Goal: Task Accomplishment & Management: Use online tool/utility

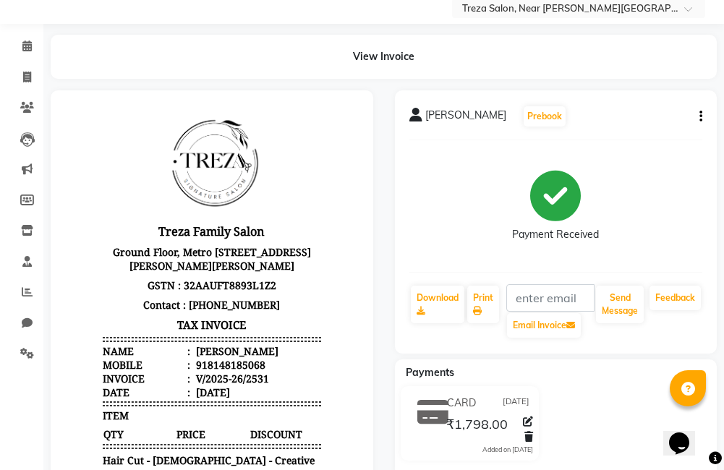
click at [314, 396] on div "Treza Family Salon Ground Floor, Metro [STREET_ADDRESS][PERSON_NAME] GSTN : 32A…" at bounding box center [212, 371] width 230 height 545
click at [327, 372] on body "Treza Family Salon Ground Floor, Metro [STREET_ADDRESS][PERSON_NAME] GSTN : 32A…" at bounding box center [212, 371] width 282 height 545
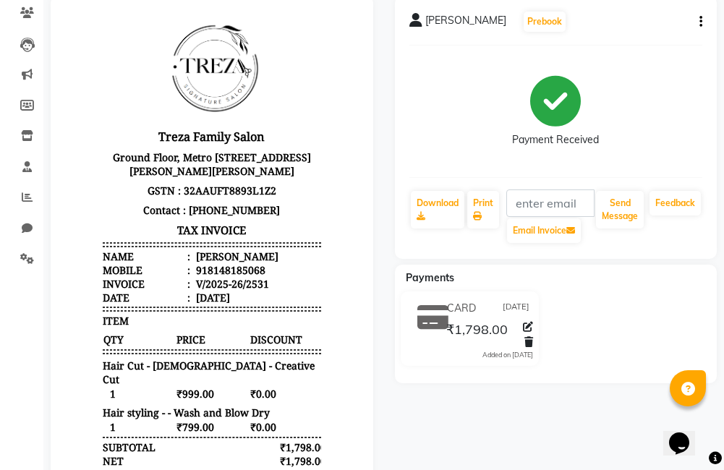
scroll to position [144, 0]
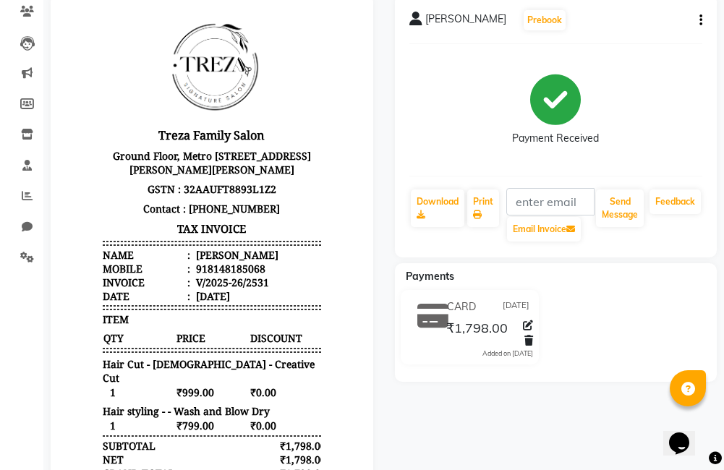
click at [205, 419] on span "₹799.00" at bounding box center [212, 425] width 72 height 15
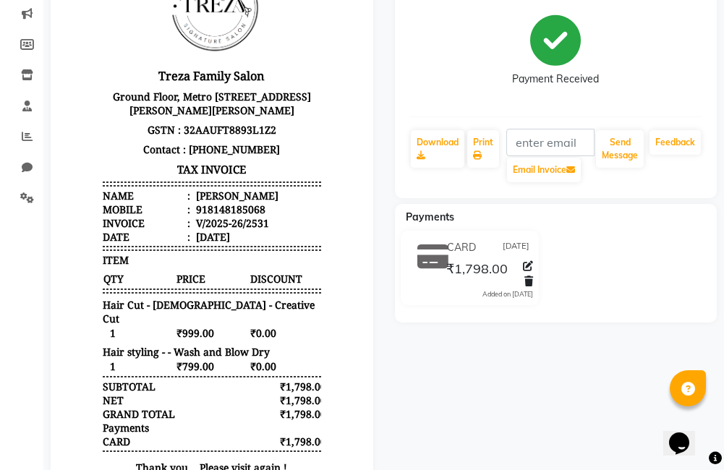
scroll to position [265, 0]
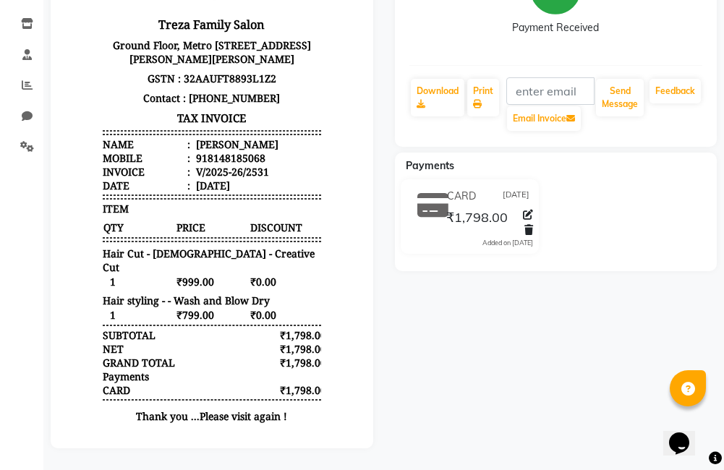
click at [197, 448] on main "View Invoice DEEPA SURESH Prebook Payment Received Download Print Email Invoice…" at bounding box center [383, 149] width 681 height 642
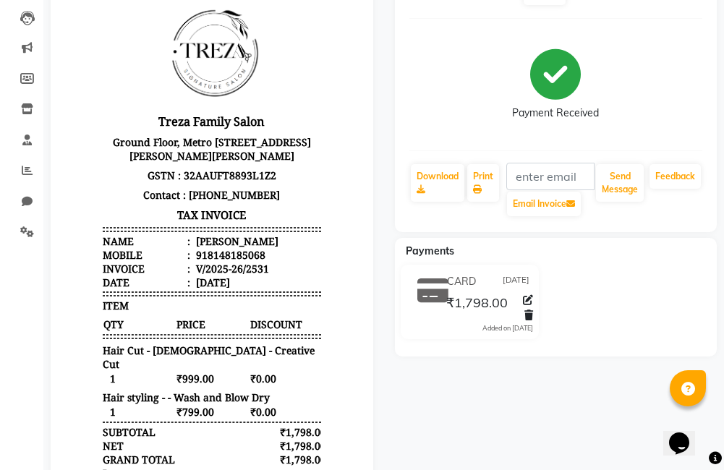
scroll to position [0, 0]
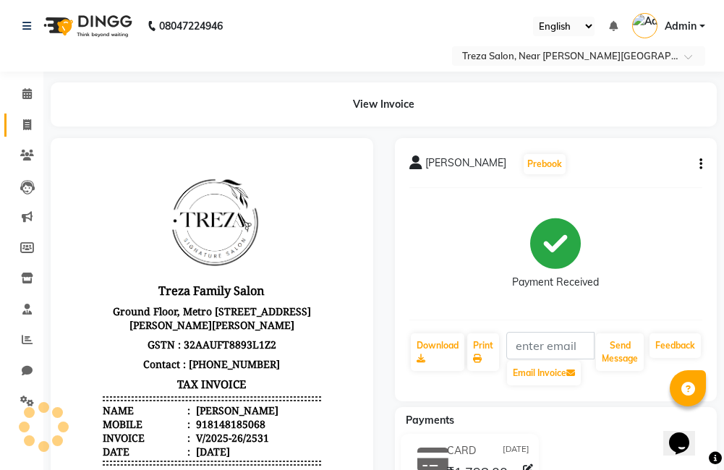
click at [25, 127] on icon at bounding box center [27, 124] width 8 height 11
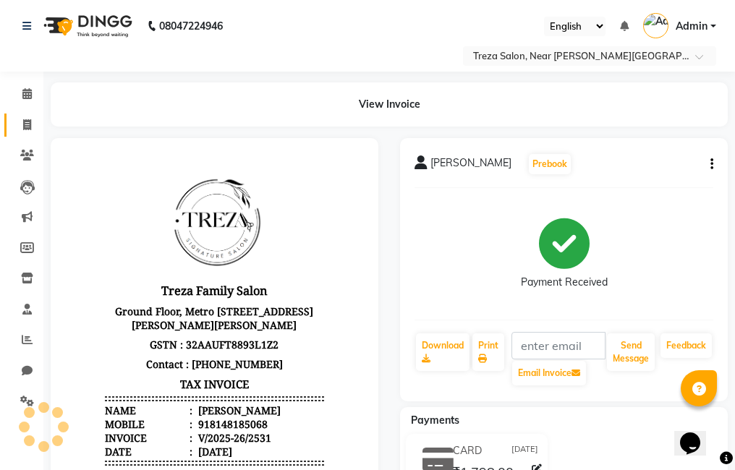
select select "service"
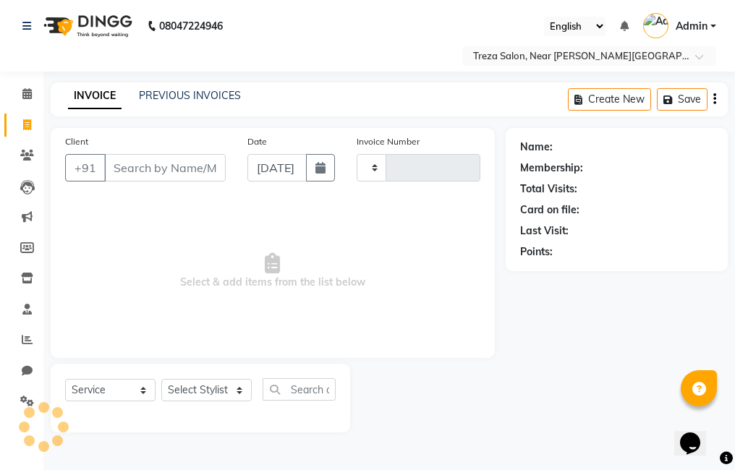
type input "2532"
select select "7633"
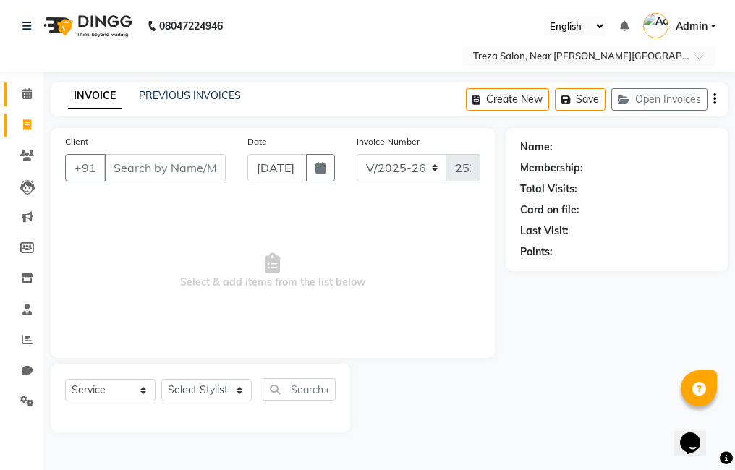
click at [17, 104] on link "Calendar" at bounding box center [21, 94] width 35 height 24
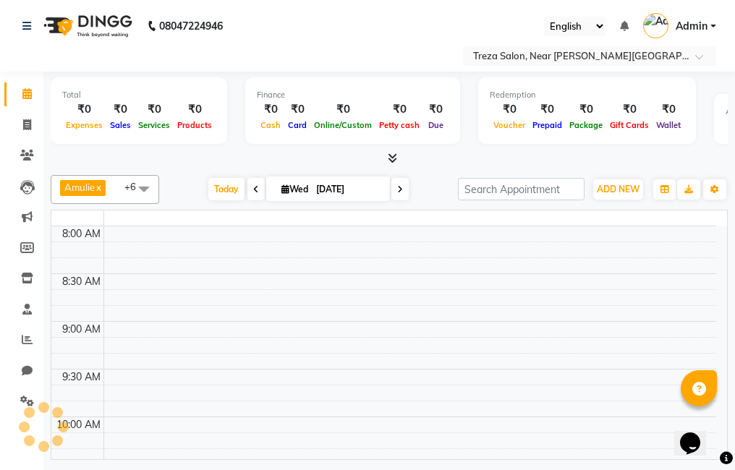
click at [36, 94] on span at bounding box center [26, 94] width 25 height 17
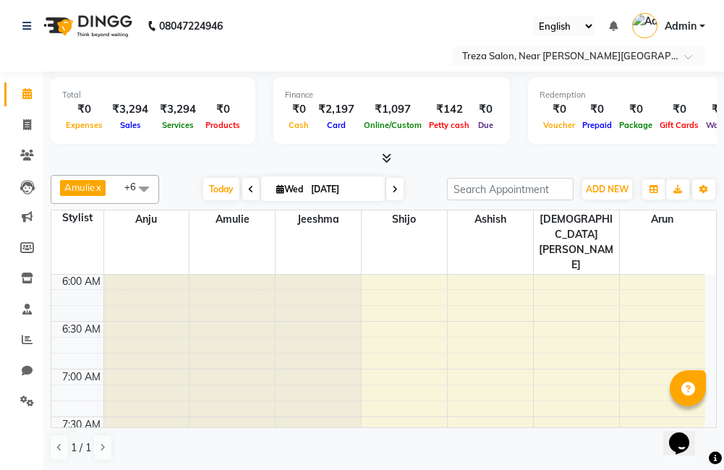
click at [327, 324] on div at bounding box center [318, 130] width 85 height 859
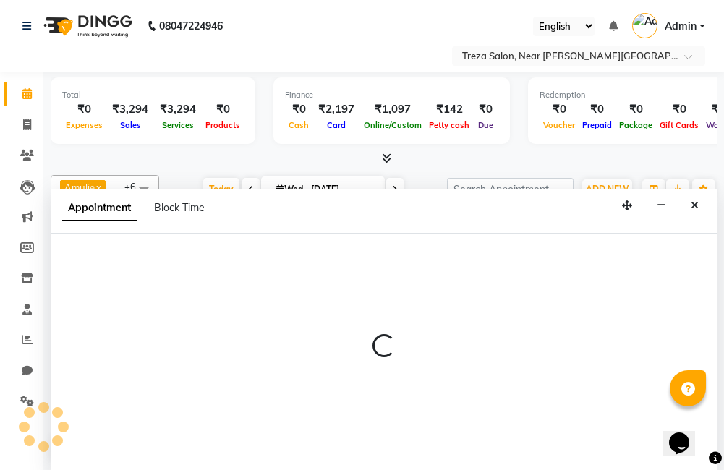
scroll to position [1014, 0]
click at [528, 346] on p at bounding box center [384, 346] width 666 height 25
select select "85969"
select select "645"
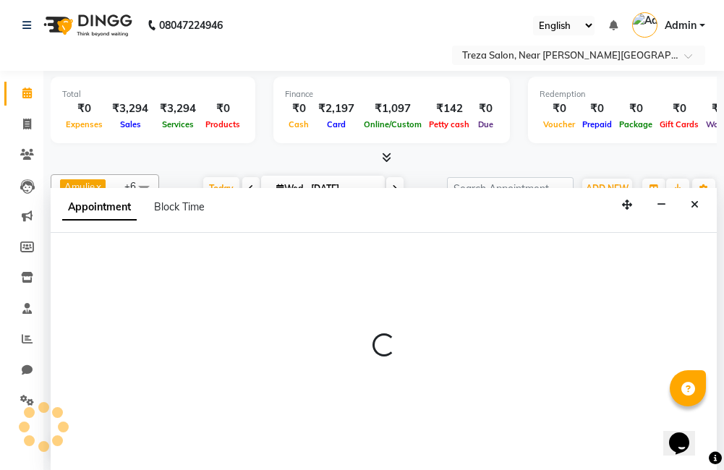
select select "tentative"
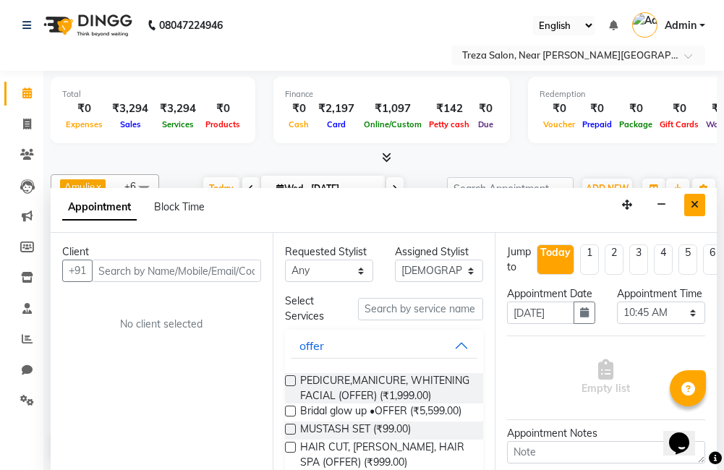
click at [694, 204] on icon "Close" at bounding box center [695, 205] width 8 height 10
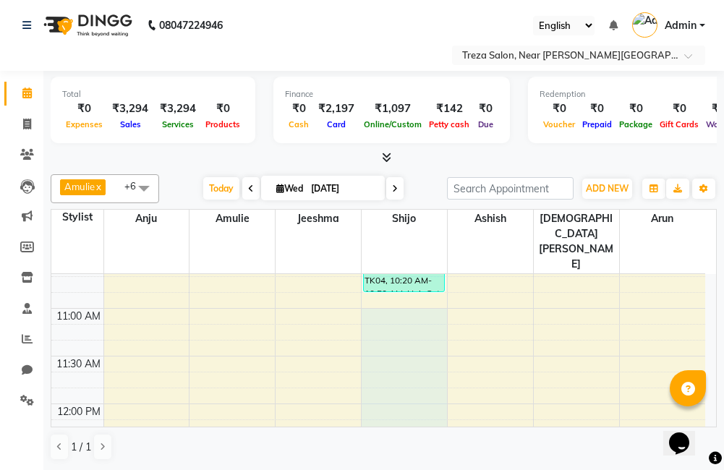
scroll to position [1031, 0]
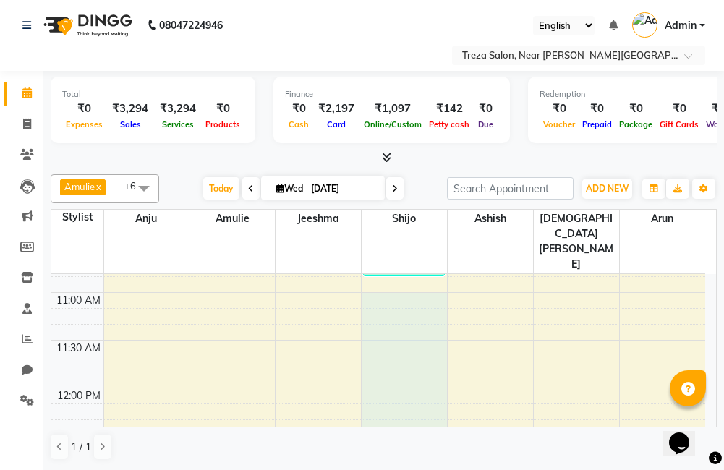
select select "79935"
select select "tentative"
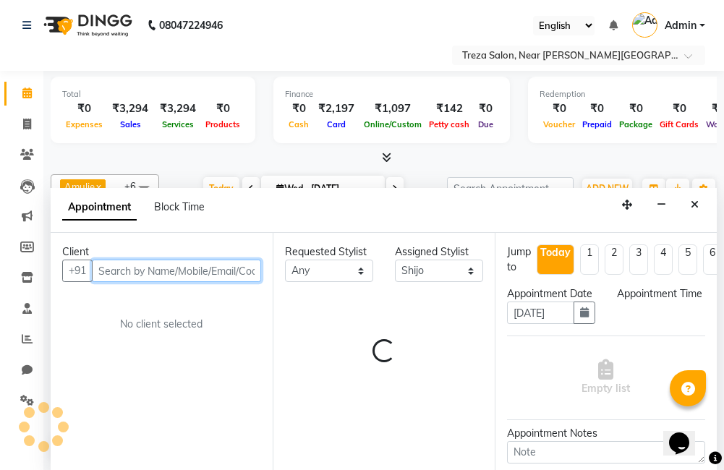
select select "660"
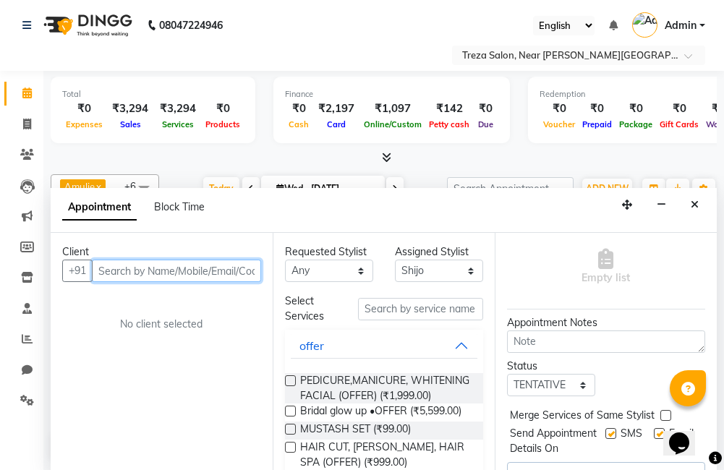
scroll to position [145, 0]
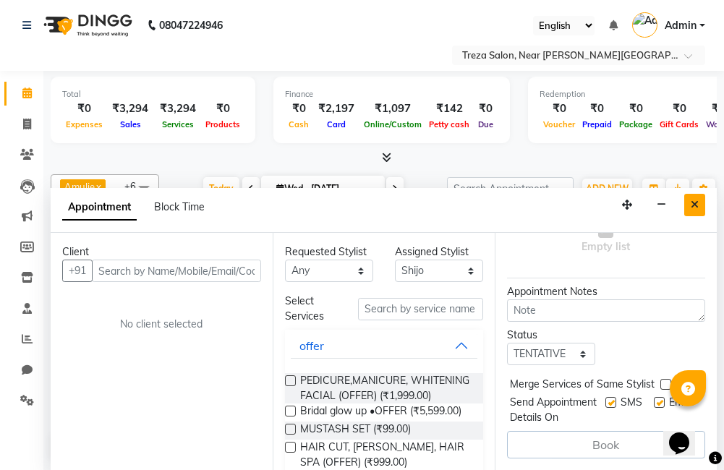
click at [688, 196] on button "Close" at bounding box center [694, 205] width 21 height 22
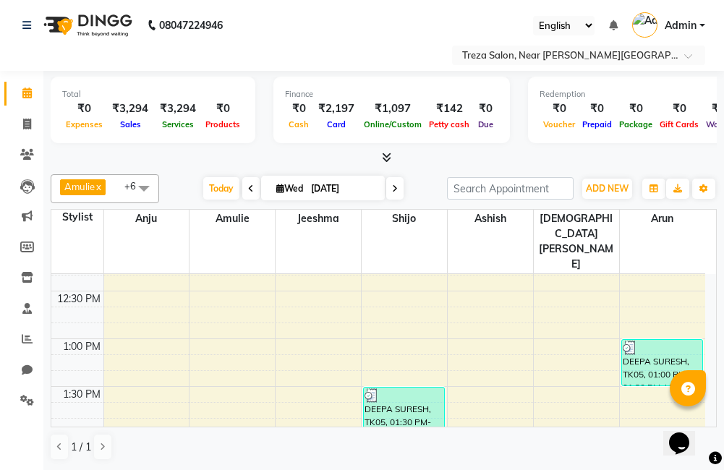
scroll to position [1248, 0]
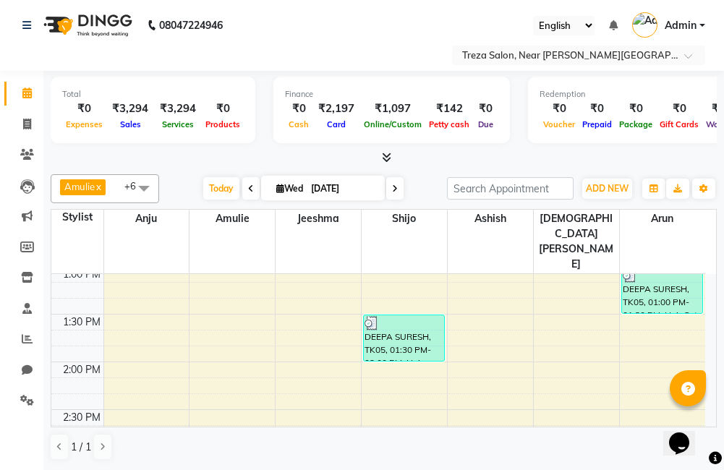
click at [669, 268] on div "DEEPA SURESH, TK05, 01:00 PM-01:30 PM, Hair Cut - [DEMOGRAPHIC_DATA] - Creative…" at bounding box center [662, 291] width 80 height 46
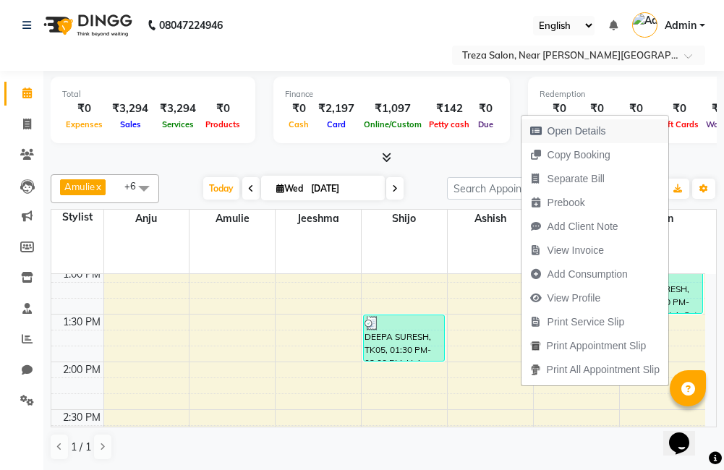
click at [574, 129] on span "Open Details" at bounding box center [577, 131] width 59 height 15
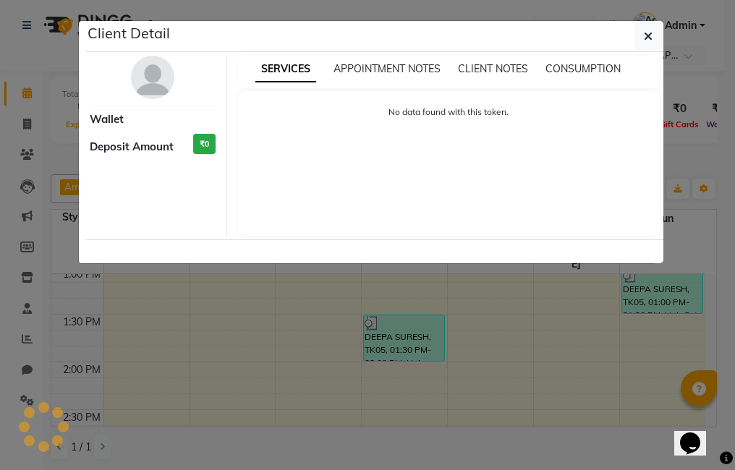
select select "3"
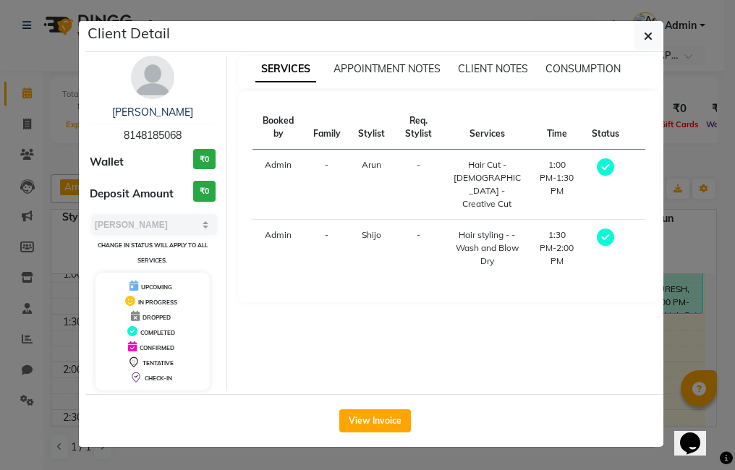
click at [670, 55] on ngb-modal-window "Client Detail DEEPA SURESH 8148185068 Wallet ₹0 Deposit Amount ₹0 Select MARK D…" at bounding box center [367, 235] width 735 height 470
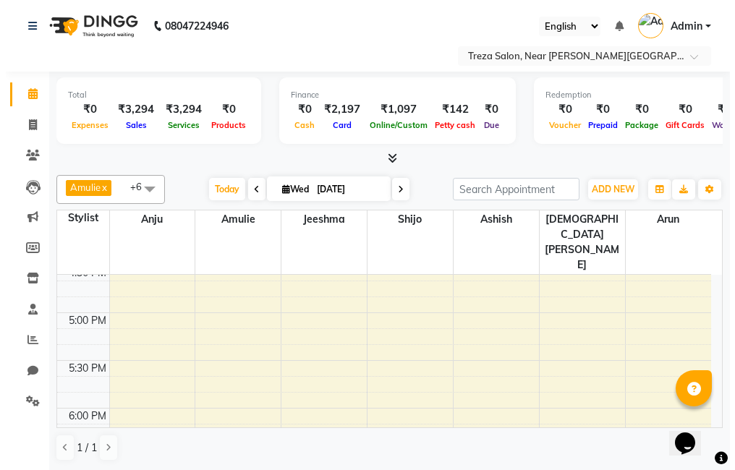
scroll to position [1591, 0]
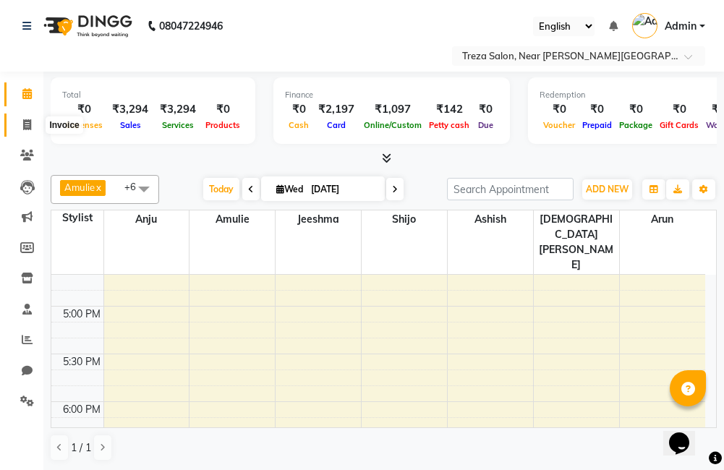
click at [22, 119] on span at bounding box center [26, 125] width 25 height 17
select select "service"
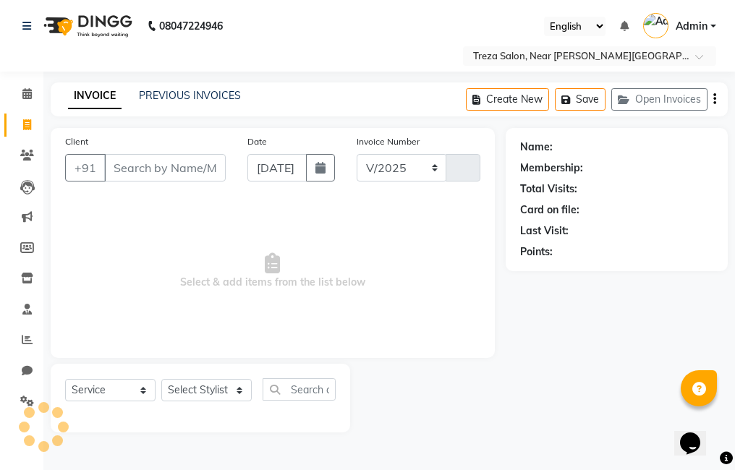
select select "7633"
type input "2532"
